Goal: Information Seeking & Learning: Learn about a topic

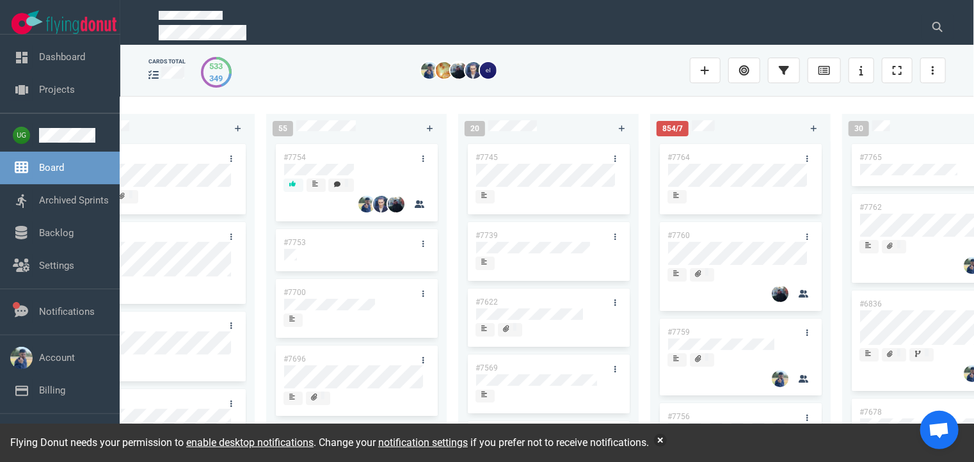
scroll to position [0, 63]
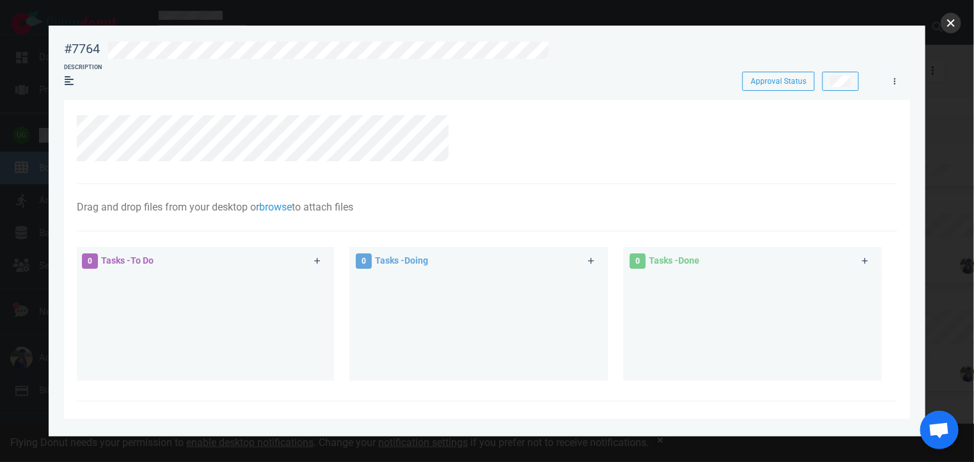
click at [955, 19] on button "close" at bounding box center [951, 23] width 20 height 20
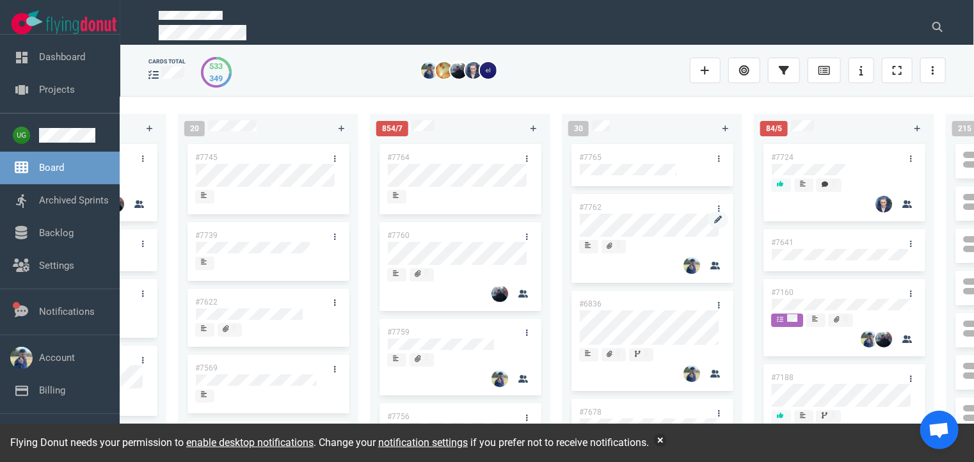
scroll to position [0, 340]
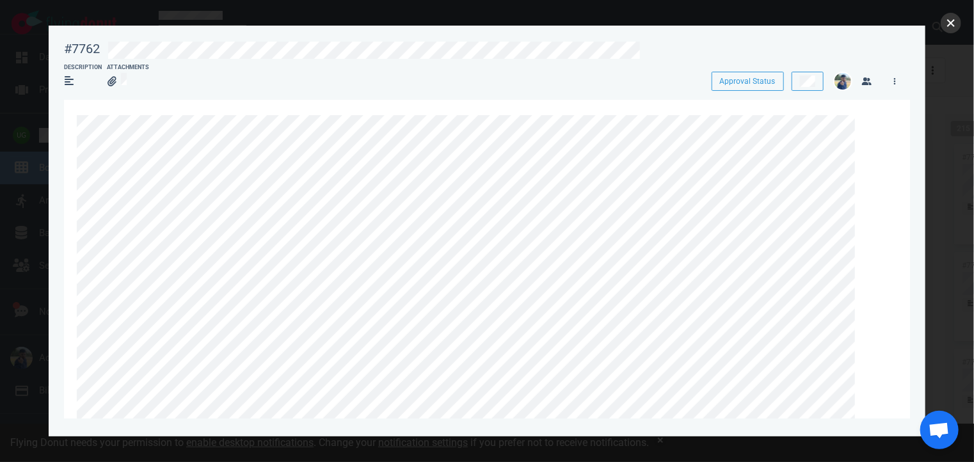
click at [949, 28] on button "close" at bounding box center [951, 23] width 20 height 20
